Goal: Task Accomplishment & Management: Complete application form

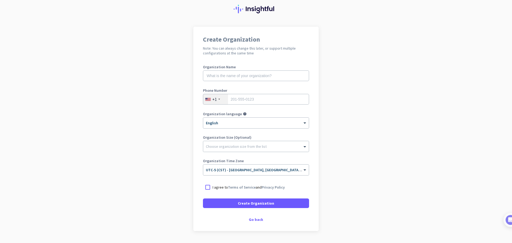
scroll to position [31, 0]
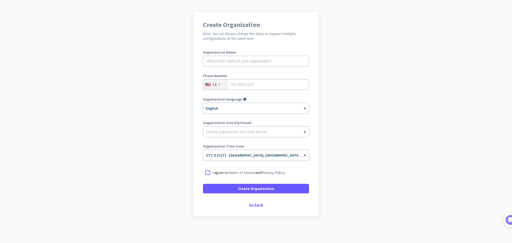
click at [258, 204] on div "Go back" at bounding box center [256, 205] width 106 height 4
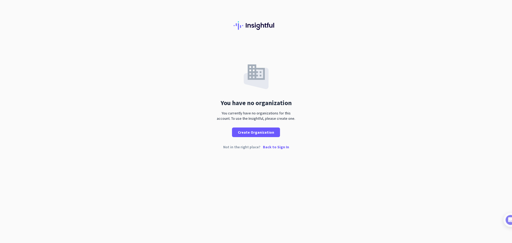
click at [282, 147] on p "Back to Sign In" at bounding box center [276, 147] width 26 height 4
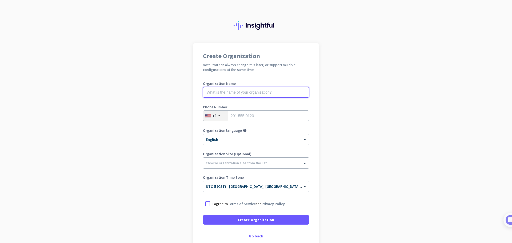
click at [256, 94] on input "text" at bounding box center [256, 92] width 106 height 11
type input "OwnerRez"
click at [261, 122] on div "Phone Number +1" at bounding box center [256, 115] width 106 height 21
click at [261, 120] on input "tel" at bounding box center [256, 115] width 106 height 11
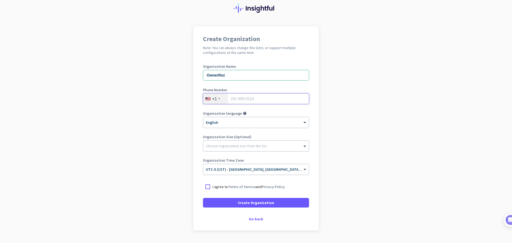
scroll to position [27, 0]
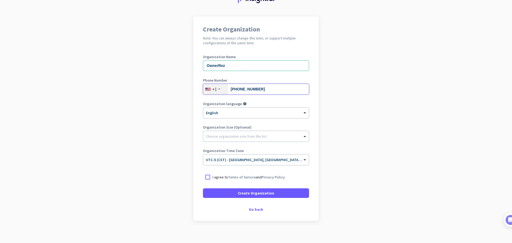
type input "[PHONE_NUMBER]"
